Goal: Information Seeking & Learning: Learn about a topic

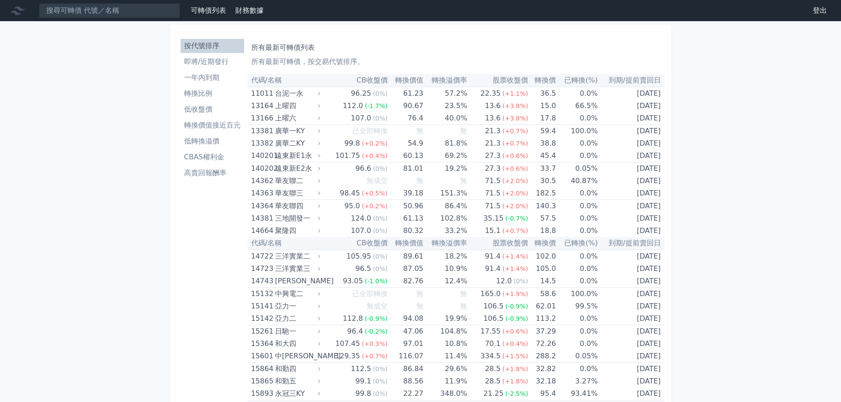
click at [212, 178] on link "高賣回報酬率" at bounding box center [213, 173] width 64 height 14
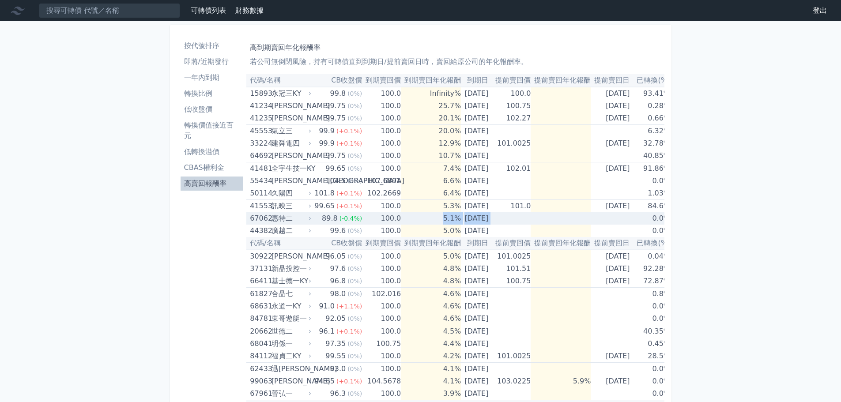
scroll to position [0, 13]
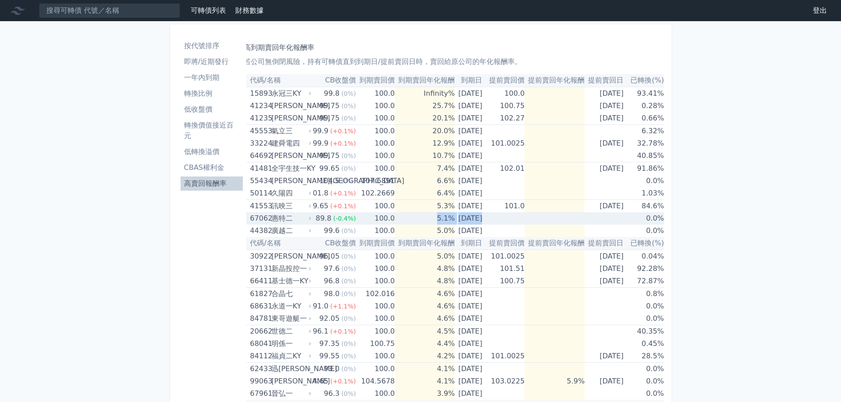
drag, startPoint x: 415, startPoint y: 223, endPoint x: 606, endPoint y: 218, distance: 191.3
click at [606, 218] on tr "67062 [PERSON_NAME] 89.8 (-0.4%) 100.0 5.1% [DATE] 0.0%" at bounding box center [452, 218] width 424 height 12
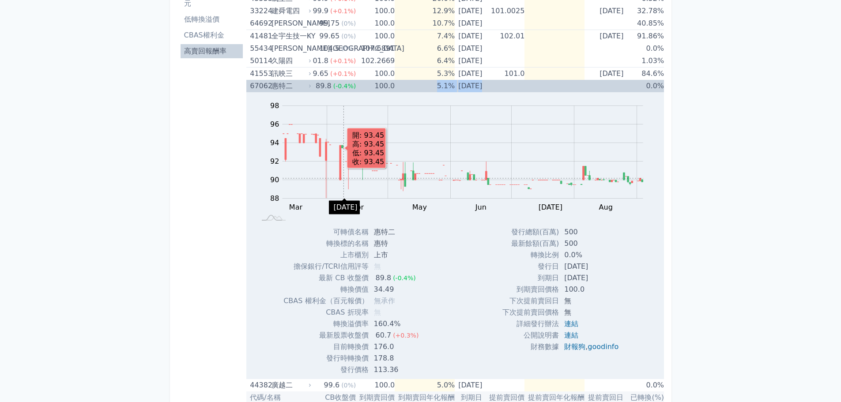
scroll to position [0, 0]
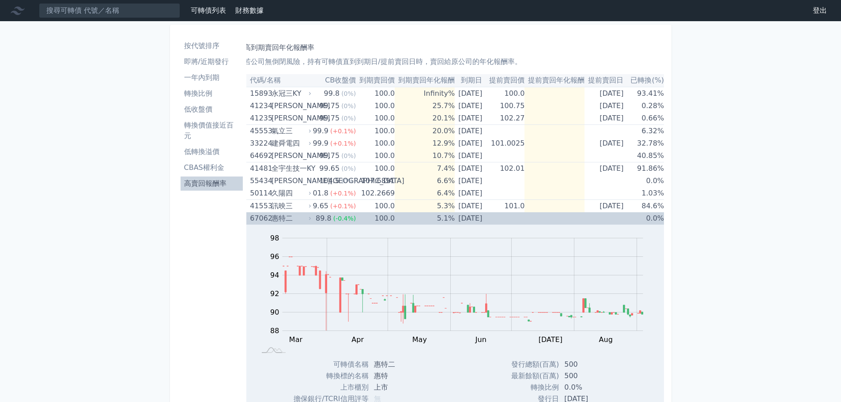
click at [338, 217] on span "(-0.4%)" at bounding box center [344, 218] width 23 height 7
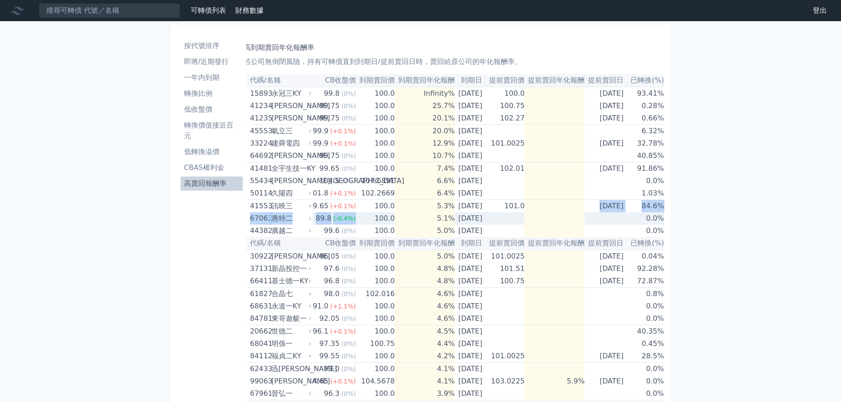
drag, startPoint x: 357, startPoint y: 219, endPoint x: 578, endPoint y: 207, distance: 221.2
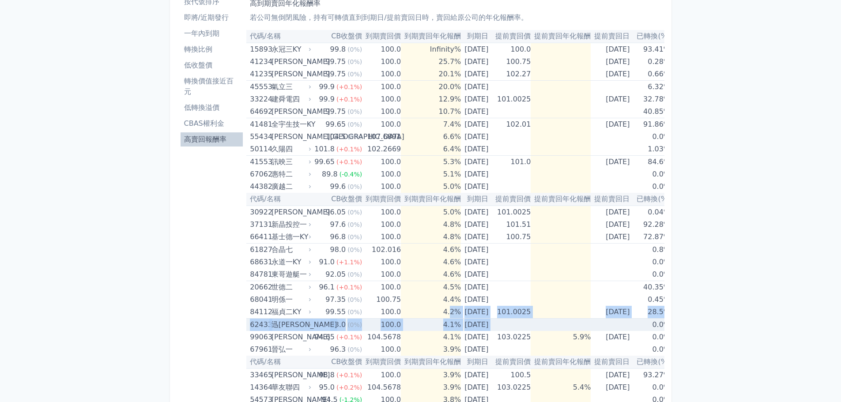
scroll to position [0, 13]
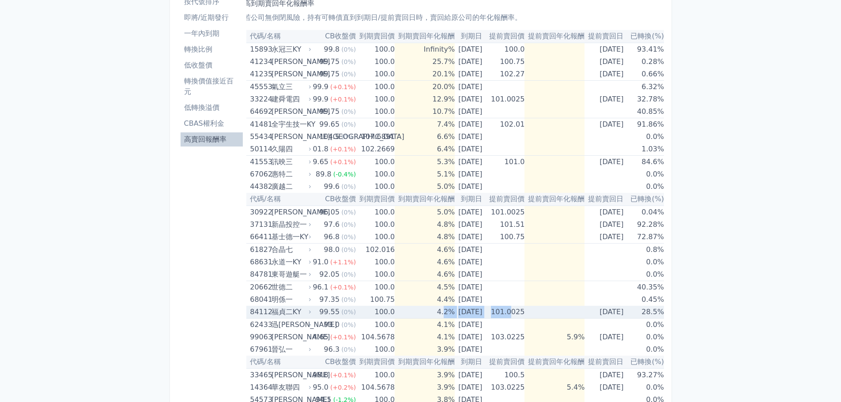
drag, startPoint x: 480, startPoint y: 314, endPoint x: 511, endPoint y: 317, distance: 30.6
click at [511, 317] on tr "84112 福貞二KY 99.55 (0%) 100.0 4.2% [DATE] 101.0025 [DATE] 28.5%" at bounding box center [452, 312] width 424 height 13
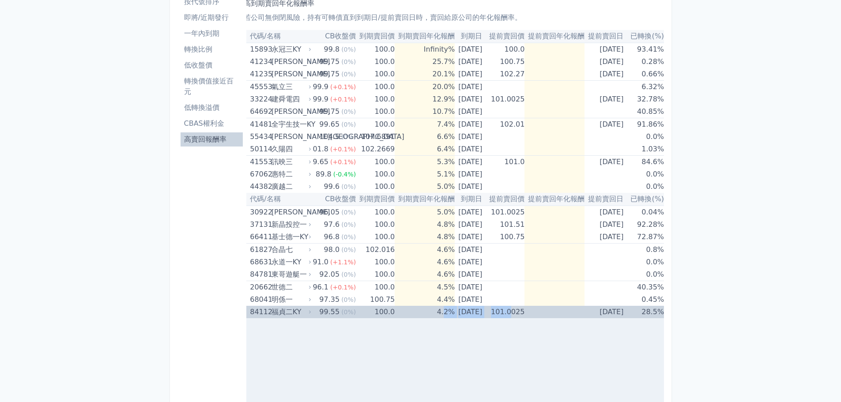
click at [510, 317] on td "101.0025" at bounding box center [505, 312] width 39 height 12
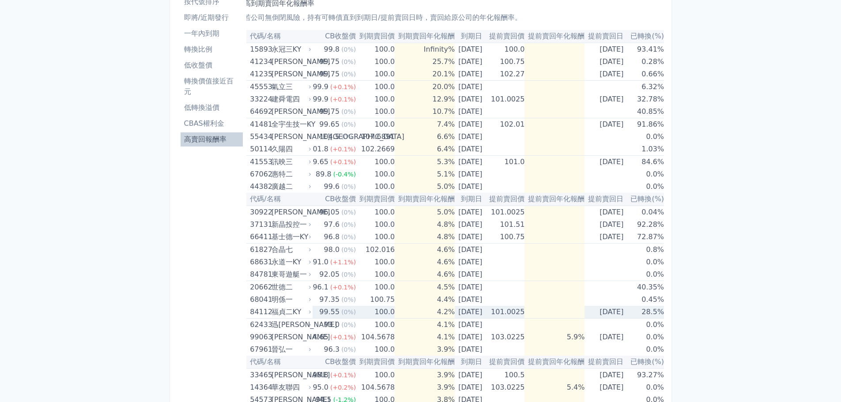
click at [510, 317] on td "101.0025" at bounding box center [505, 312] width 39 height 13
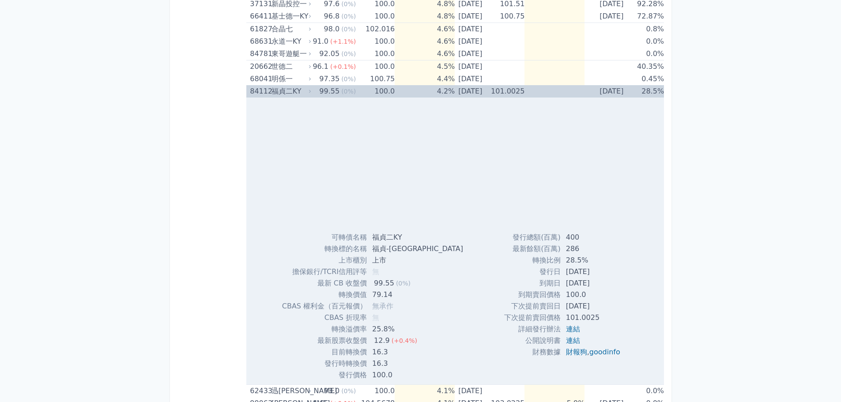
scroll to position [44, 0]
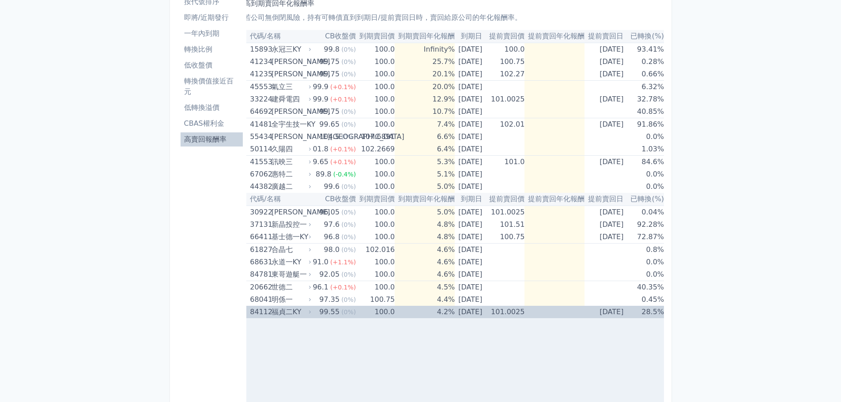
click at [490, 311] on td "101.0025" at bounding box center [505, 312] width 39 height 12
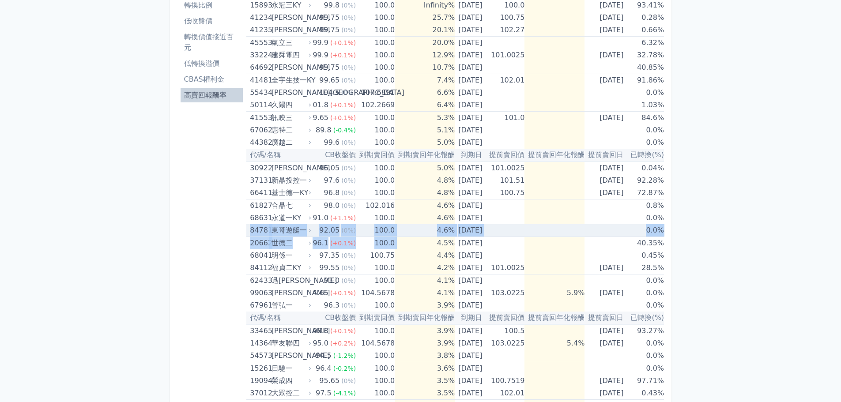
scroll to position [0, 0]
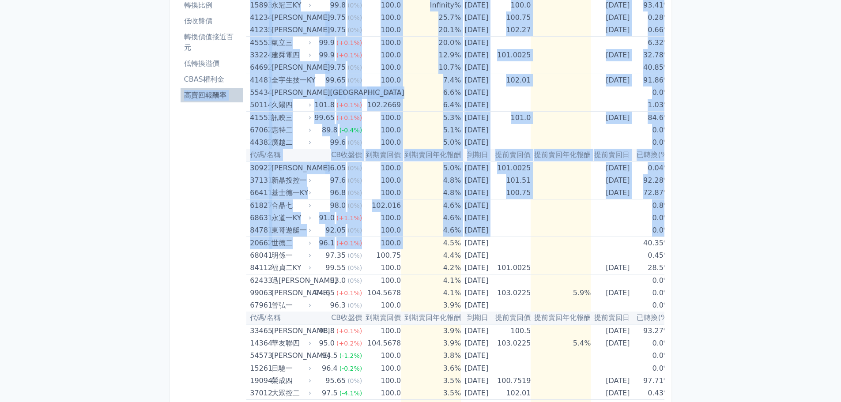
drag, startPoint x: 421, startPoint y: 242, endPoint x: 165, endPoint y: 230, distance: 256.4
click at [418, 243] on td "4.5%" at bounding box center [431, 243] width 60 height 13
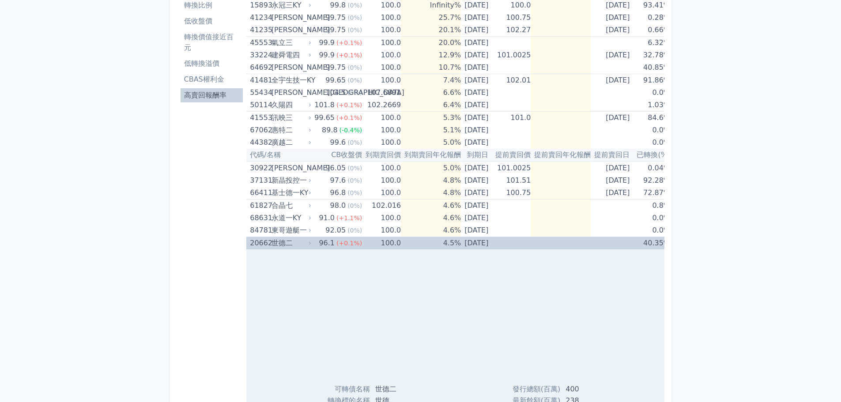
click at [418, 243] on td "4.5%" at bounding box center [431, 243] width 60 height 13
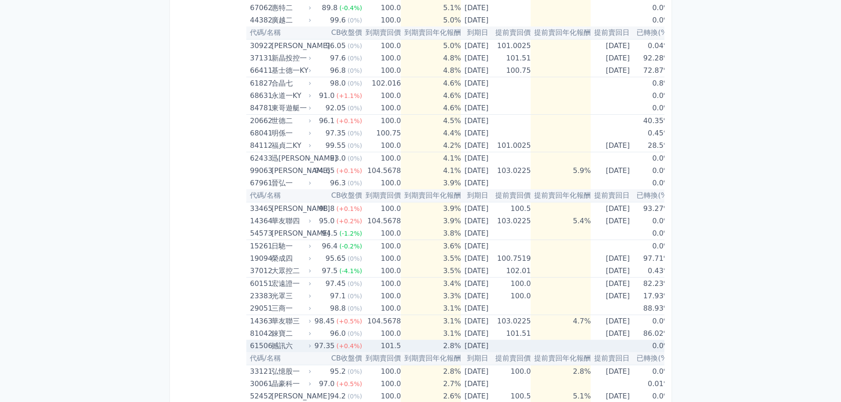
scroll to position [167, 0]
